Goal: Information Seeking & Learning: Learn about a topic

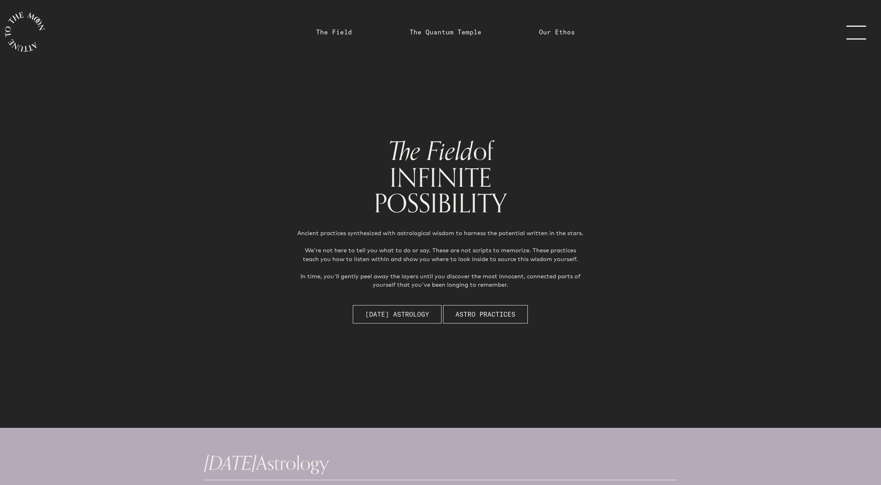
click at [385, 314] on span "[DATE] Astrology" at bounding box center [397, 314] width 64 height 10
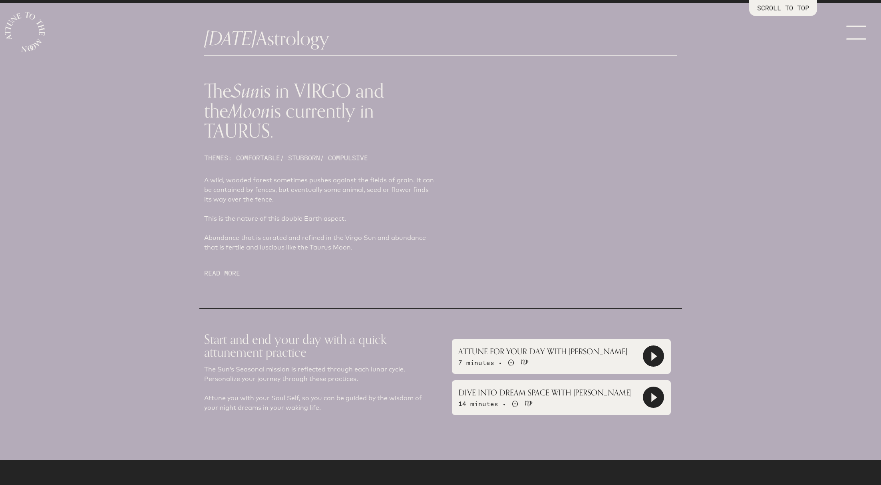
scroll to position [428, 0]
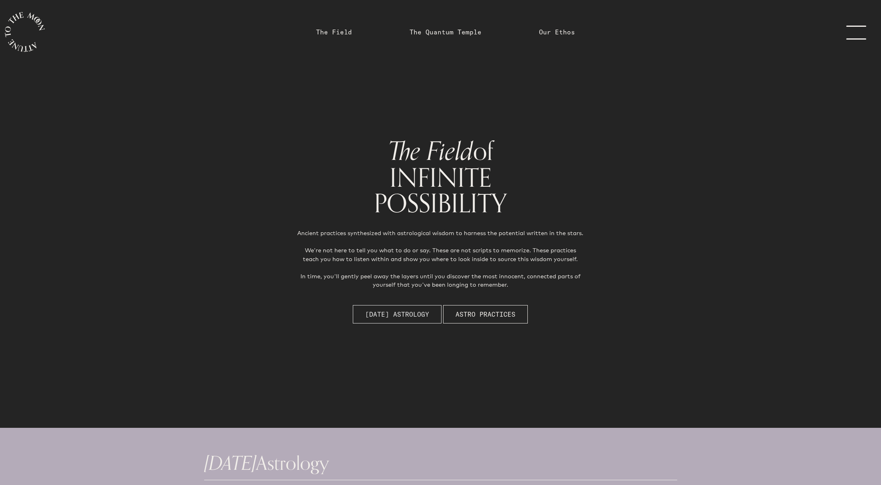
click at [390, 313] on span "[DATE] Astrology" at bounding box center [397, 314] width 64 height 10
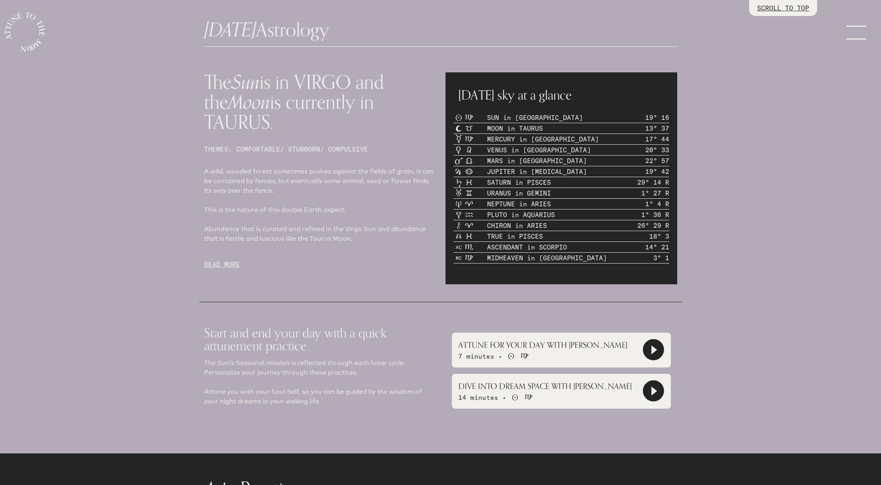
scroll to position [435, 0]
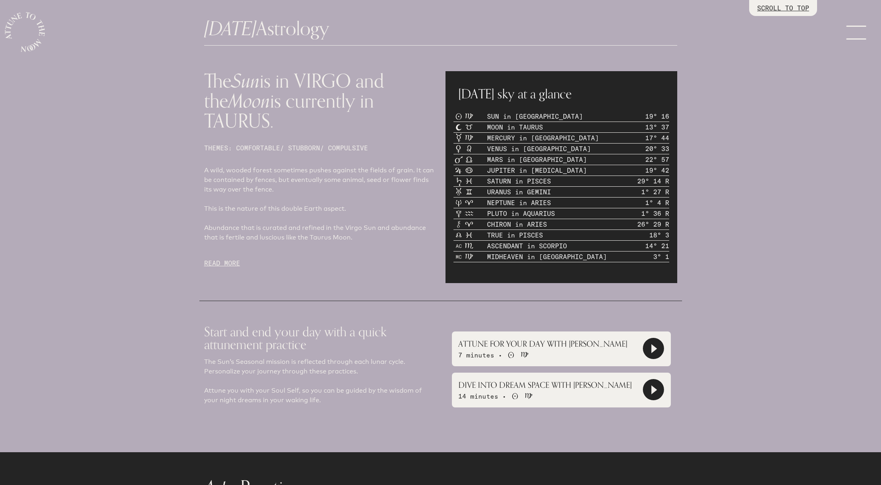
click at [222, 258] on p "READ MORE" at bounding box center [320, 263] width 232 height 10
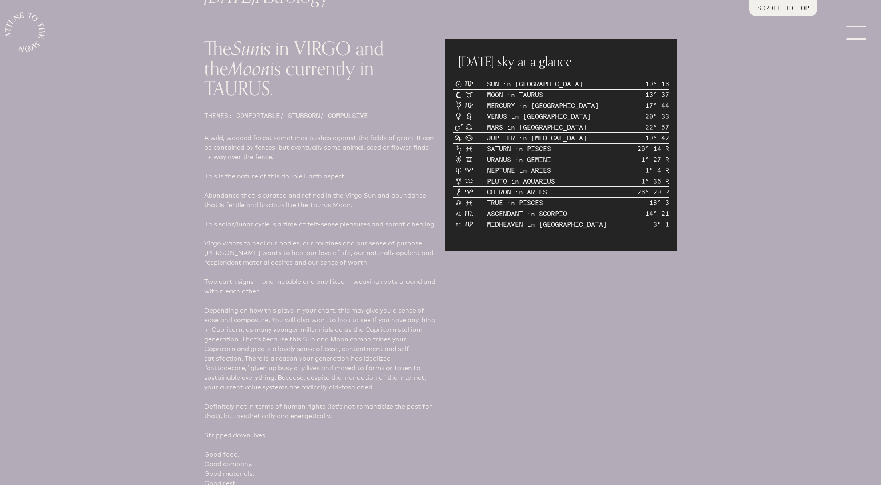
scroll to position [468, 0]
click at [792, 7] on p "SCROLL TO TOP" at bounding box center [784, 8] width 52 height 10
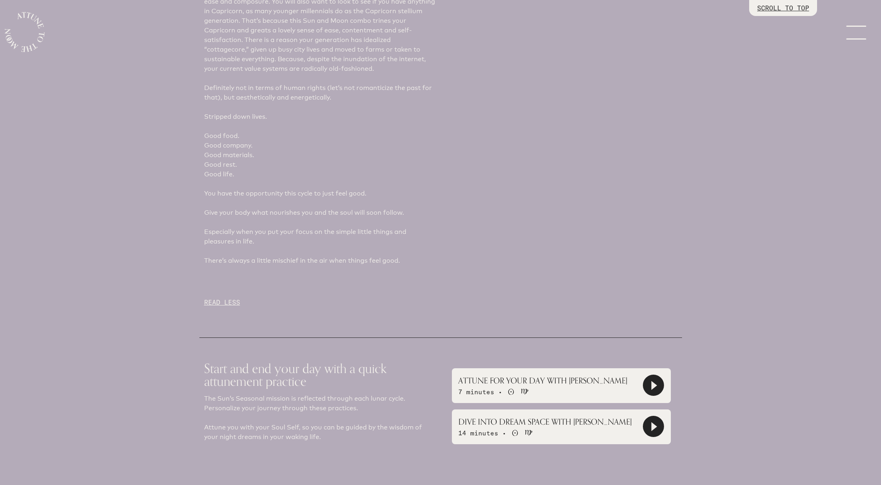
scroll to position [785, 0]
